Goal: Transaction & Acquisition: Purchase product/service

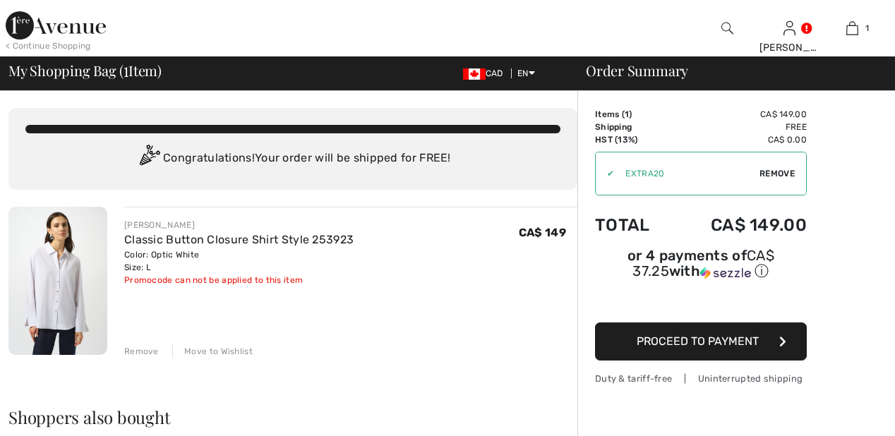
checkbox input "true"
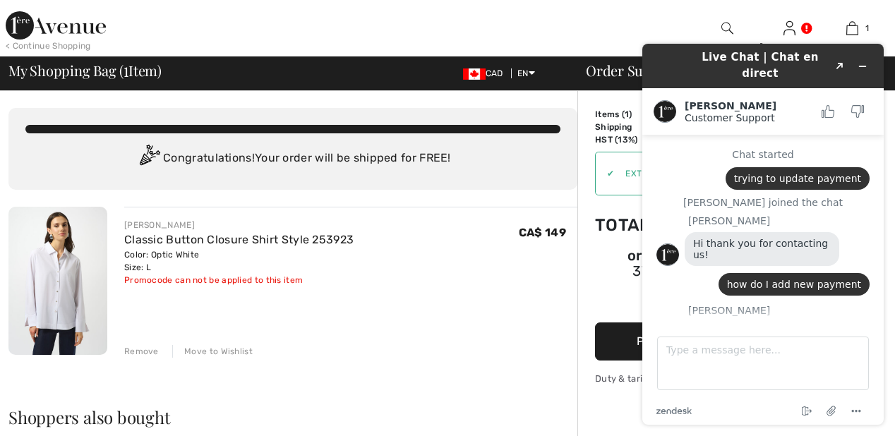
scroll to position [76, 0]
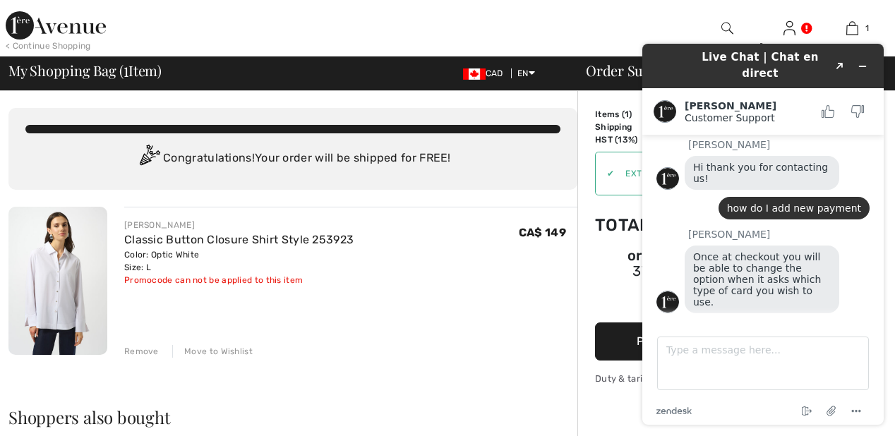
click at [466, 209] on div "JOSEPH RIBKOFF Classic Button Closure Shirt Style 253923 Color: Optic White Siz…" at bounding box center [350, 282] width 453 height 151
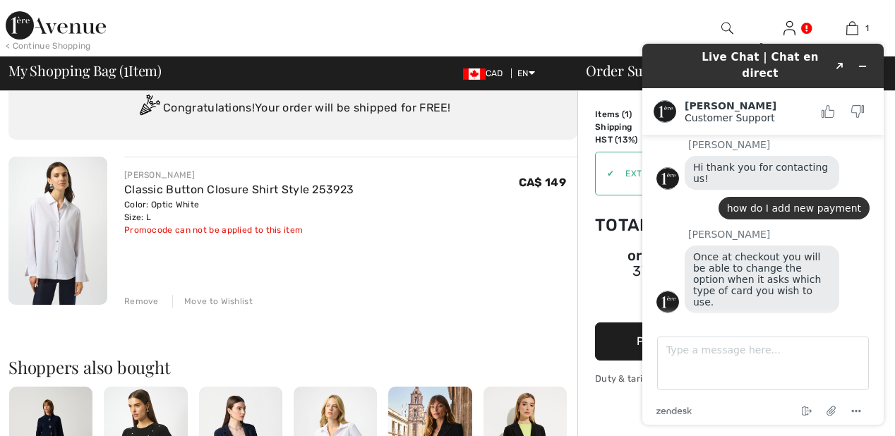
scroll to position [0, 0]
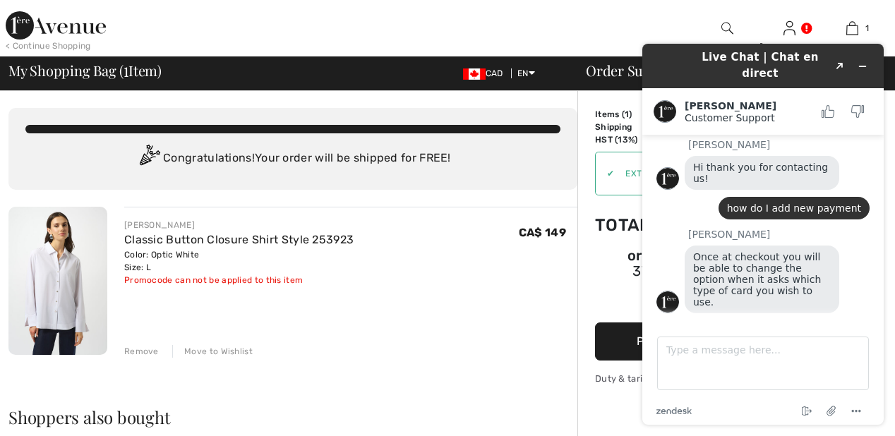
click at [512, 332] on div "JOSEPH RIBKOFF Classic Button Closure Shirt Style 253923 Color: Optic White Siz…" at bounding box center [350, 282] width 453 height 151
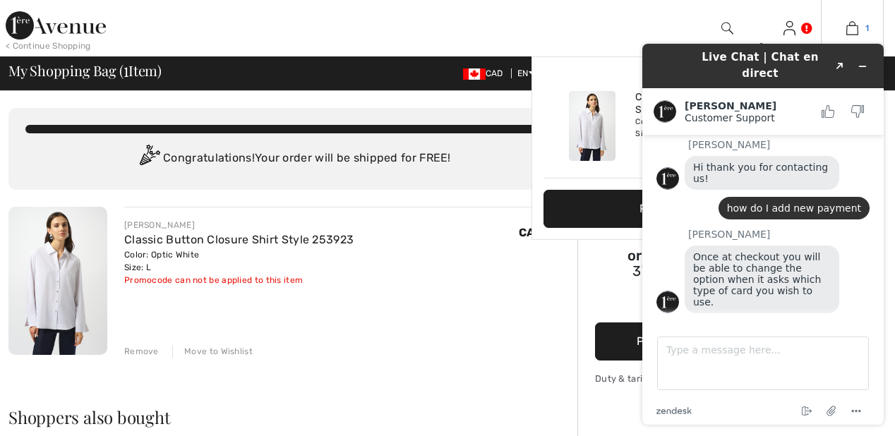
click at [851, 25] on img at bounding box center [852, 28] width 12 height 17
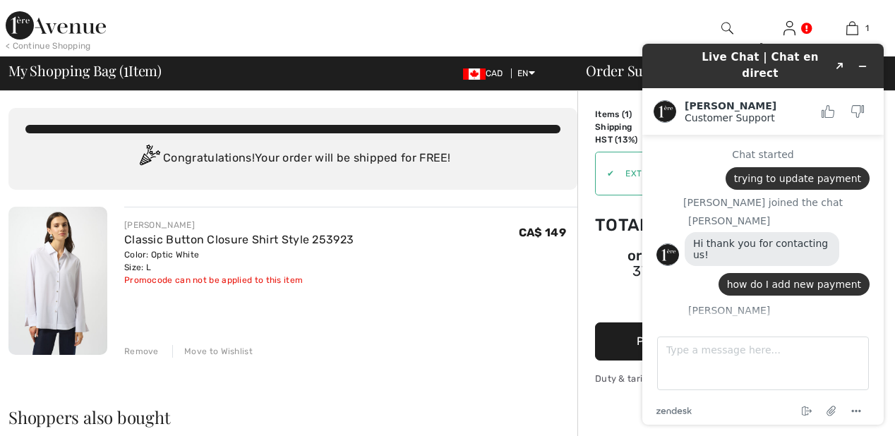
click at [617, 323] on button "Proceed to Payment" at bounding box center [701, 342] width 212 height 38
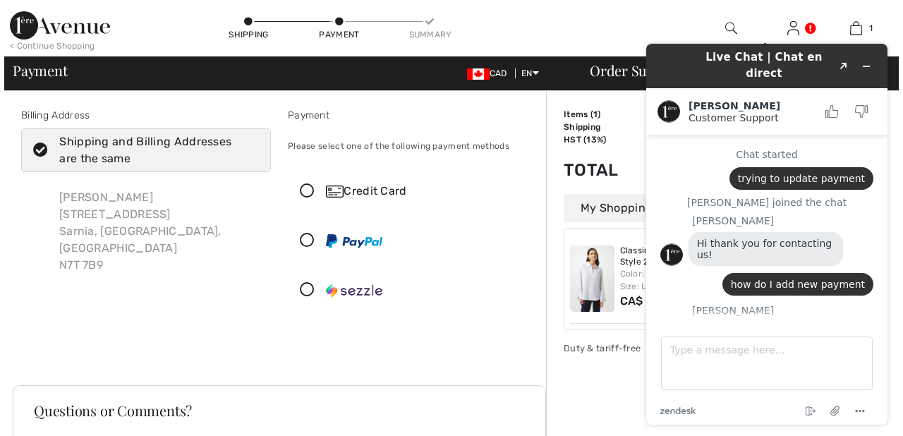
scroll to position [76, 0]
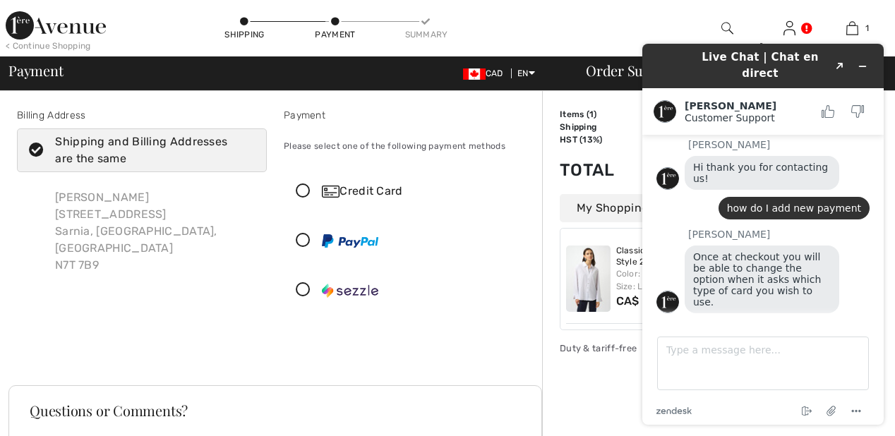
click at [302, 187] on icon at bounding box center [302, 191] width 37 height 15
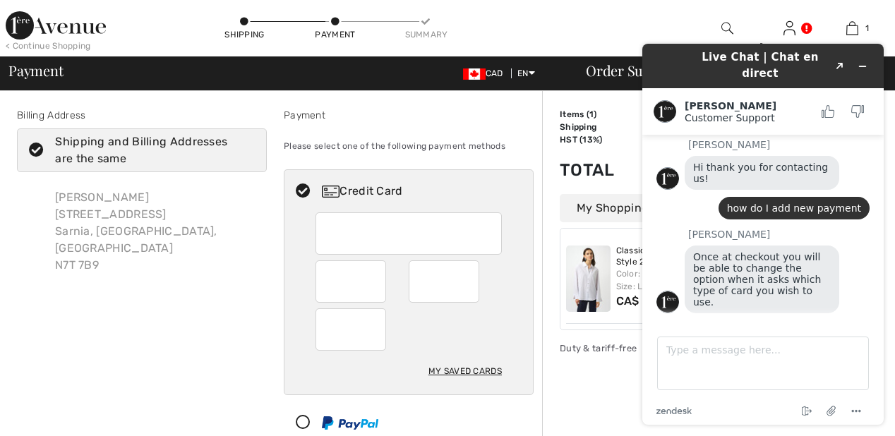
click at [455, 368] on div "My Saved Cards" at bounding box center [464, 371] width 73 height 24
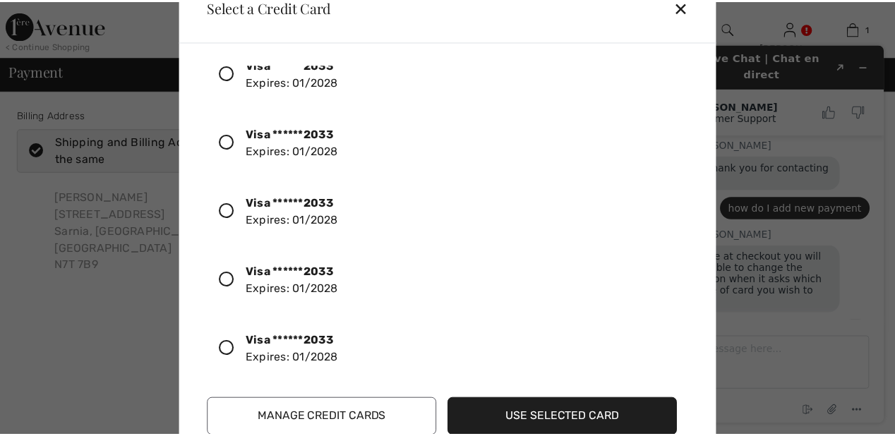
scroll to position [0, 0]
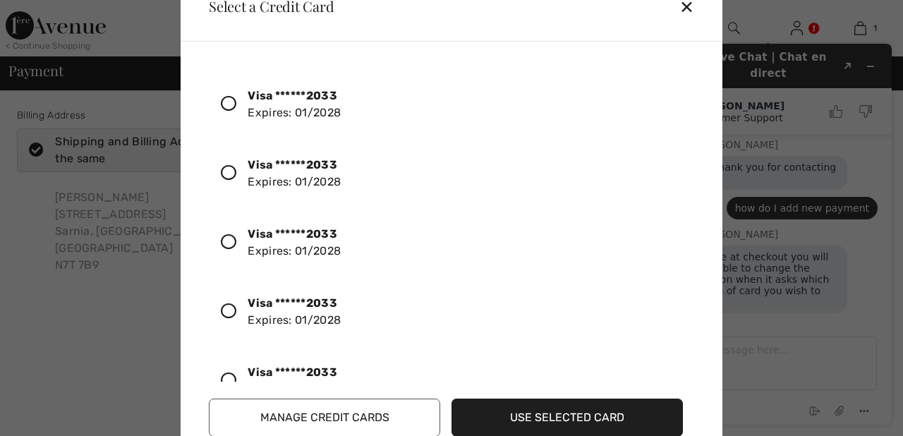
click at [330, 414] on button "Manage Credit Cards" at bounding box center [324, 418] width 231 height 38
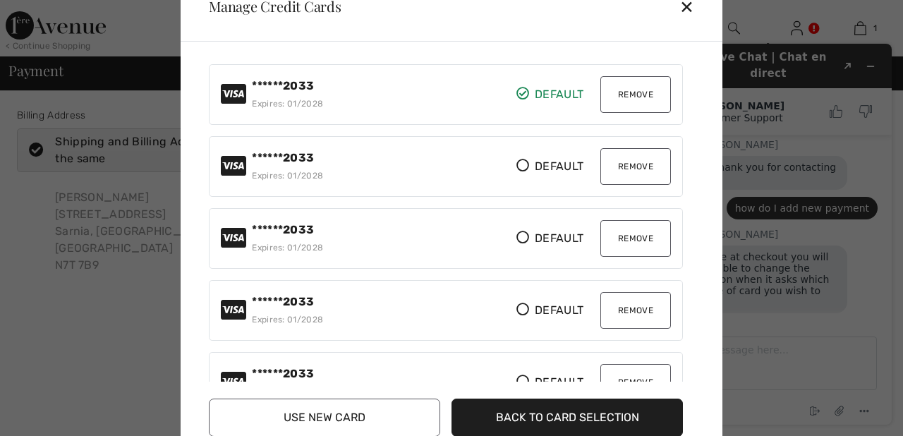
click at [686, 6] on div "✕" at bounding box center [693, 7] width 26 height 30
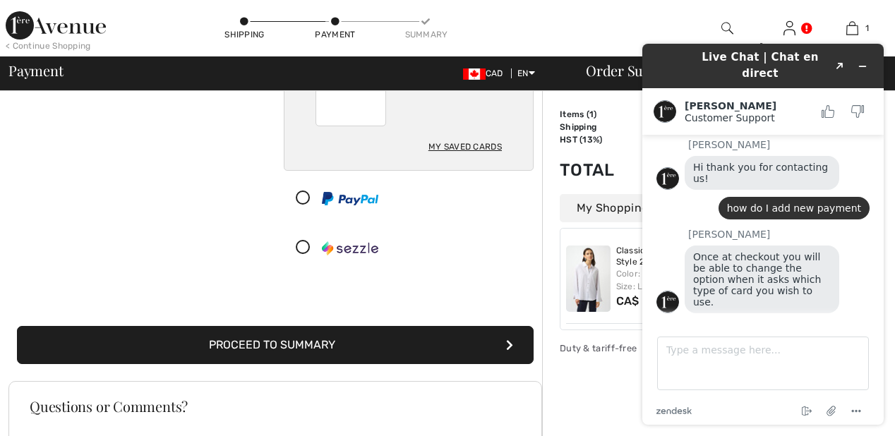
scroll to position [226, 0]
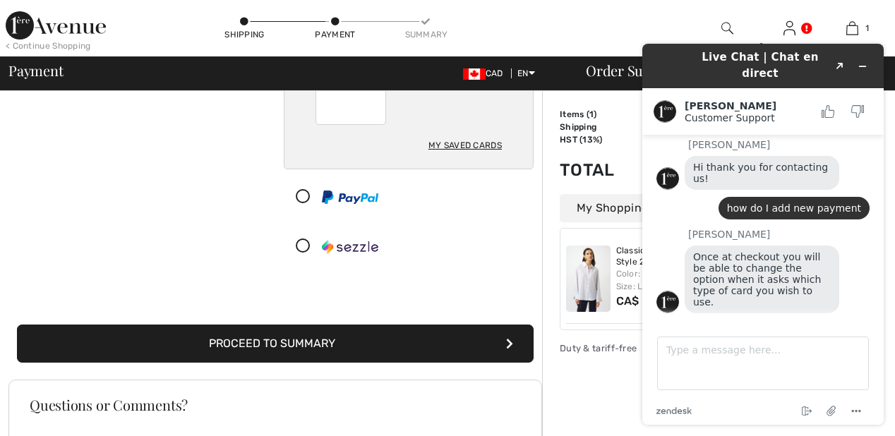
click at [344, 340] on button "Proceed to Summary" at bounding box center [275, 344] width 517 height 38
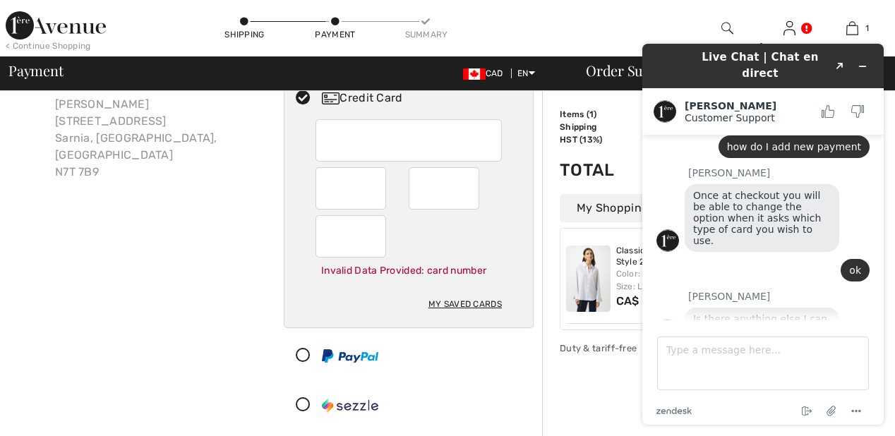
scroll to position [169, 0]
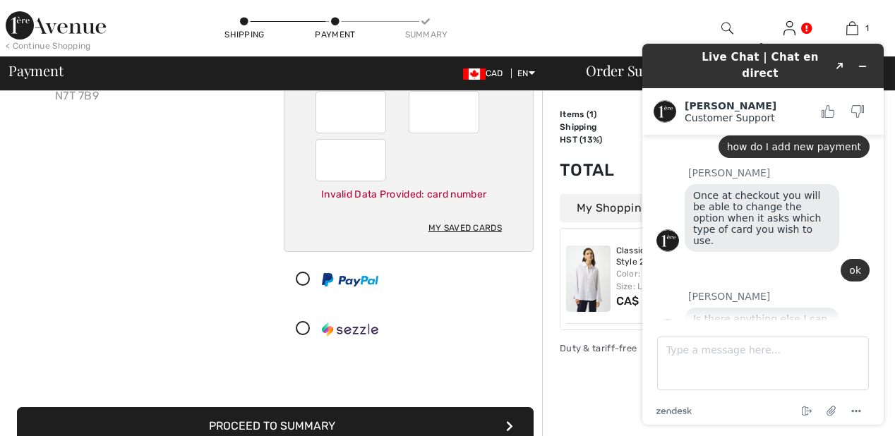
click at [375, 418] on button "Proceed to Summary" at bounding box center [275, 426] width 517 height 38
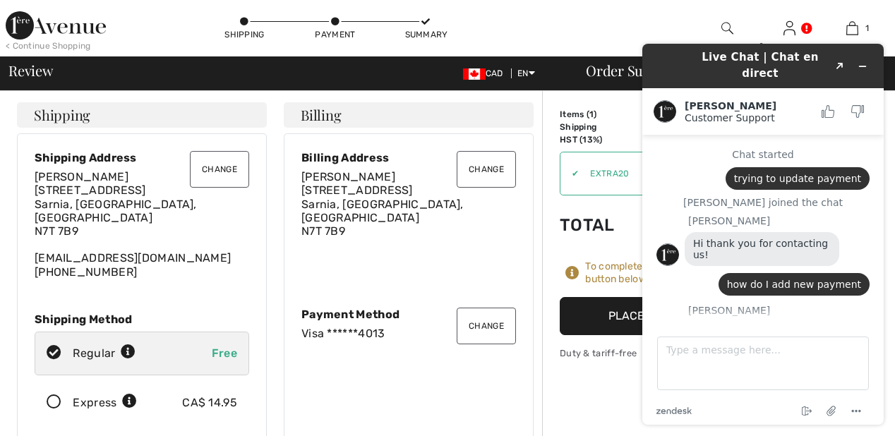
scroll to position [138, 0]
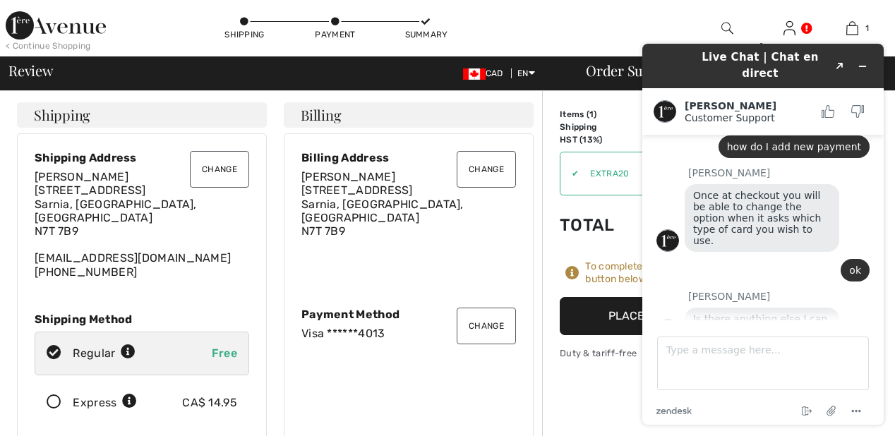
click at [598, 311] on button "Place Your Order" at bounding box center [666, 316] width 212 height 38
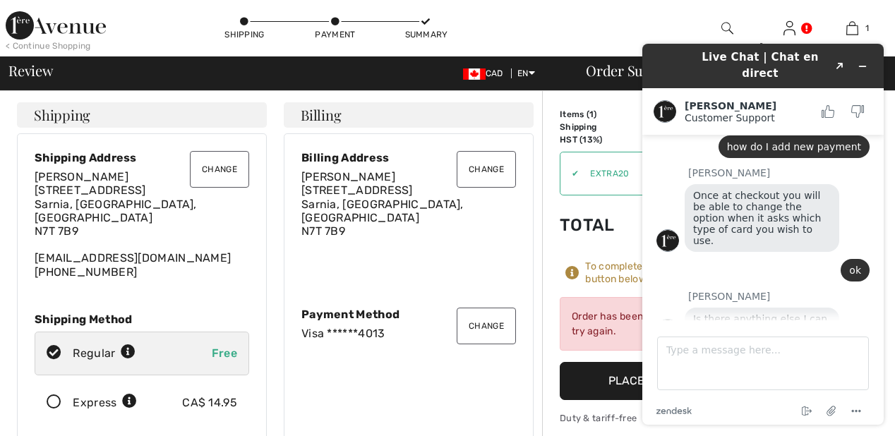
click at [567, 240] on td "Total" at bounding box center [599, 225] width 78 height 48
click at [688, 354] on textarea "Type a message here..." at bounding box center [763, 364] width 212 height 54
type textarea "no"
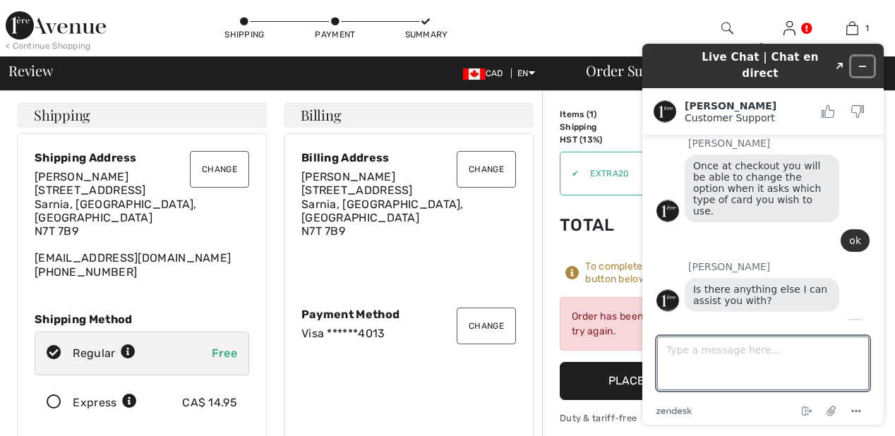
click at [864, 61] on icon "Minimize widget" at bounding box center [862, 66] width 10 height 10
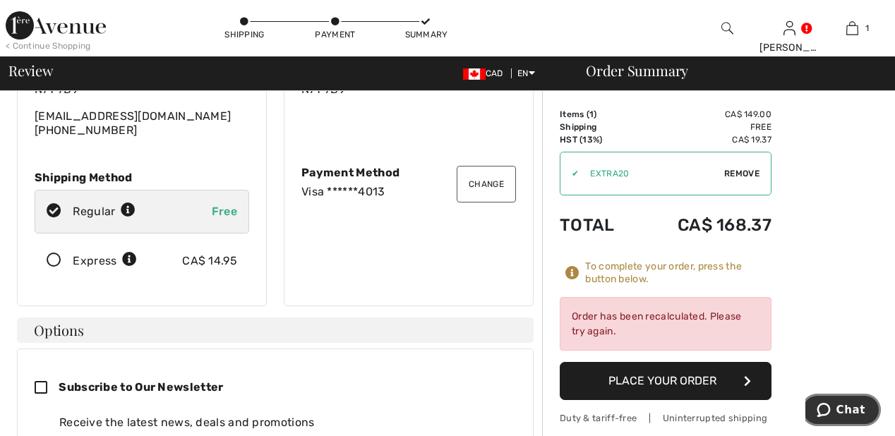
scroll to position [169, 0]
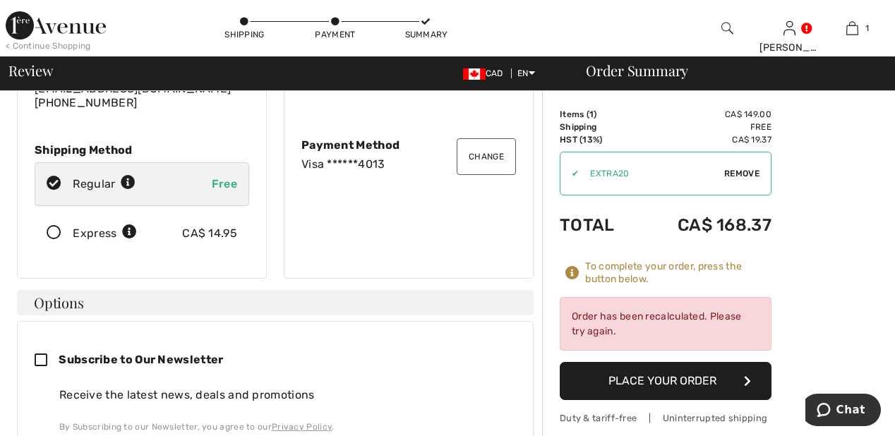
click at [627, 375] on button "Place Your Order" at bounding box center [666, 381] width 212 height 38
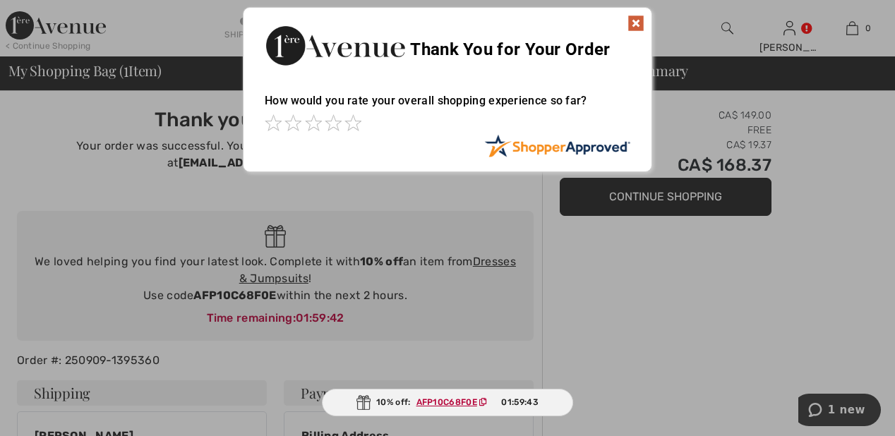
click at [634, 21] on img at bounding box center [635, 23] width 17 height 17
